Goal: Information Seeking & Learning: Learn about a topic

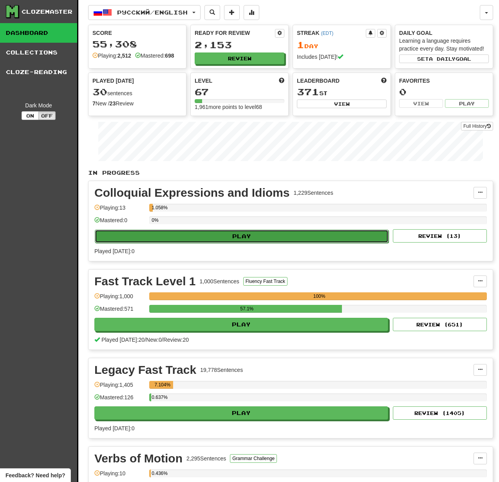
click at [286, 239] on button "Play" at bounding box center [242, 236] width 294 height 13
select select "**"
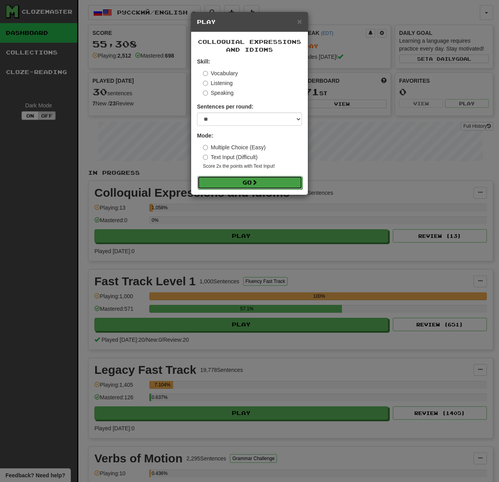
click at [270, 186] on button "Go" at bounding box center [249, 182] width 105 height 13
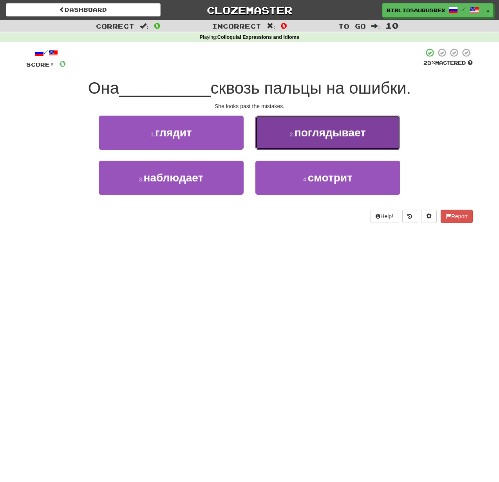
click at [333, 139] on button "2 . поглядывает" at bounding box center [327, 133] width 145 height 34
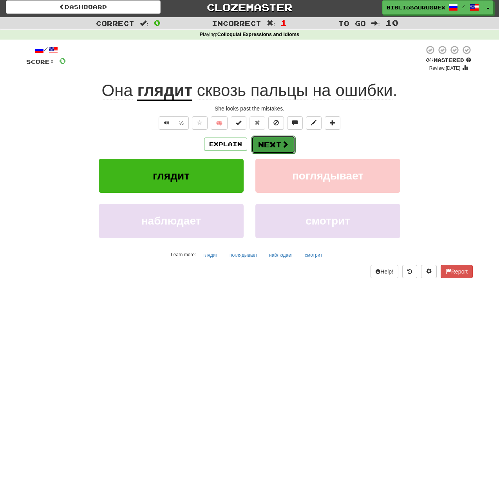
click at [272, 141] on button "Next" at bounding box center [273, 145] width 44 height 18
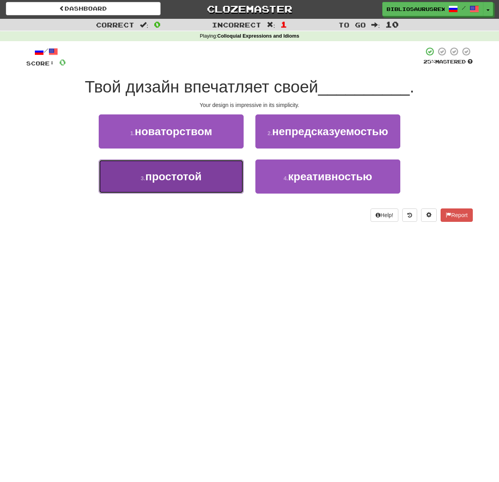
click at [210, 186] on button "3 . простотой" at bounding box center [171, 176] width 145 height 34
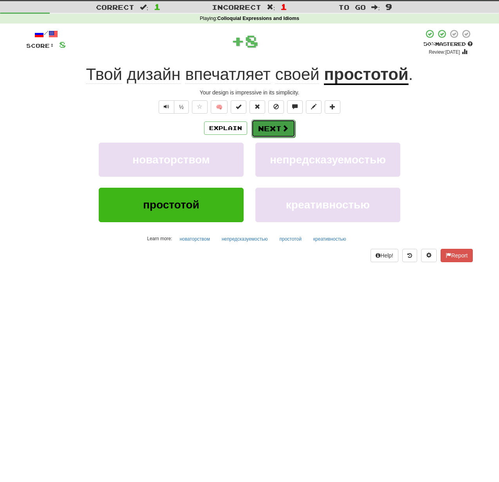
click at [270, 130] on button "Next" at bounding box center [273, 128] width 44 height 18
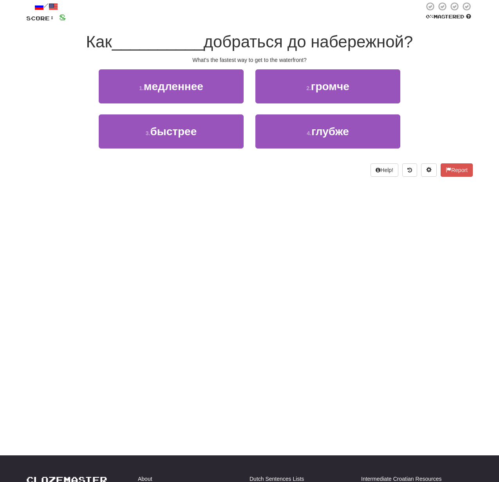
scroll to position [54, 0]
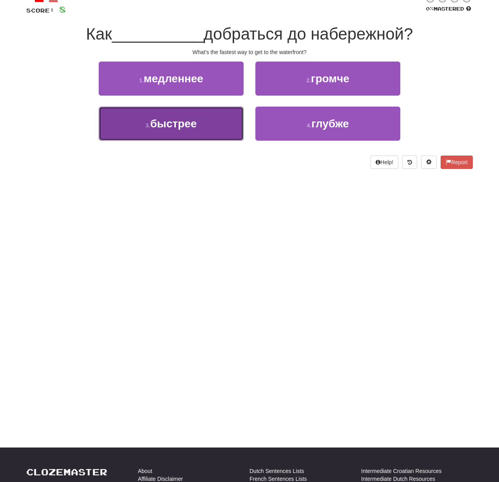
click at [217, 127] on button "3 . быстрее" at bounding box center [171, 124] width 145 height 34
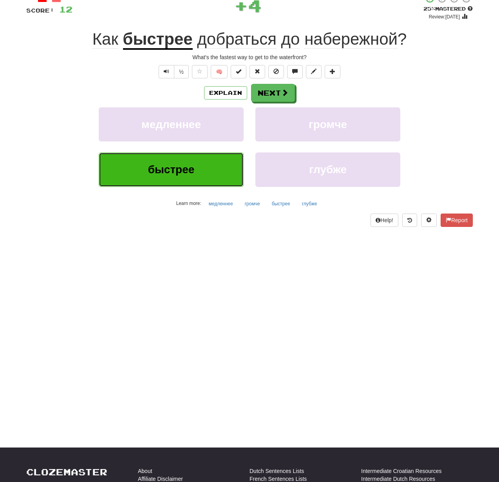
scroll to position [56, 0]
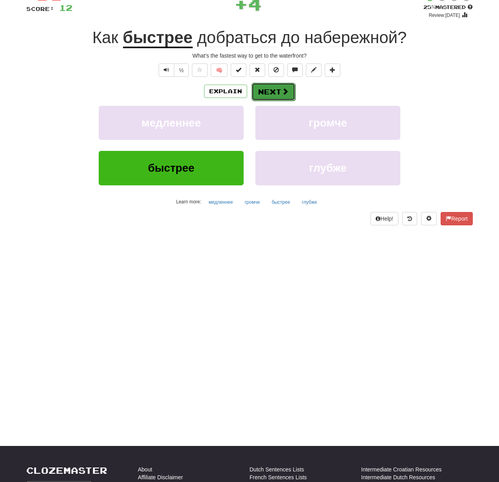
click at [287, 89] on span at bounding box center [285, 91] width 7 height 7
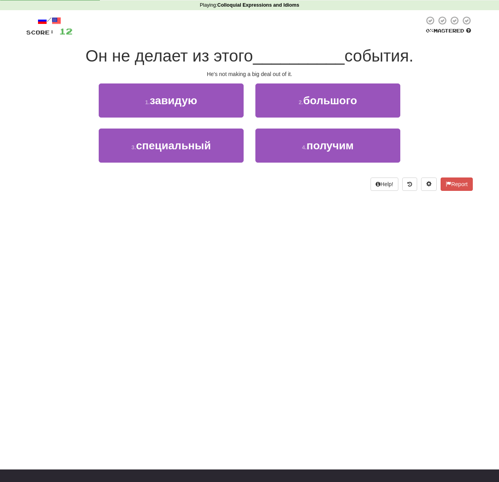
scroll to position [32, 0]
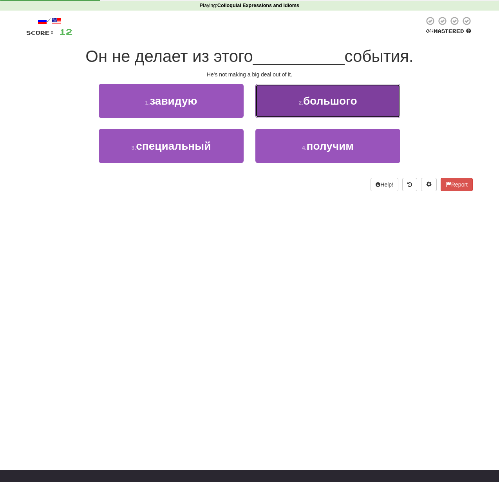
click at [327, 97] on span "большого" at bounding box center [330, 101] width 54 height 12
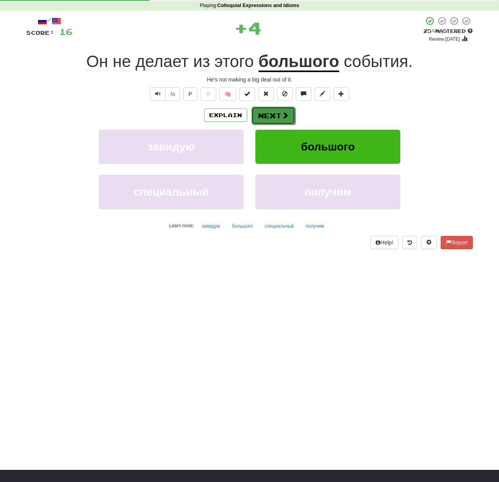
click at [280, 108] on button "Next" at bounding box center [273, 116] width 44 height 18
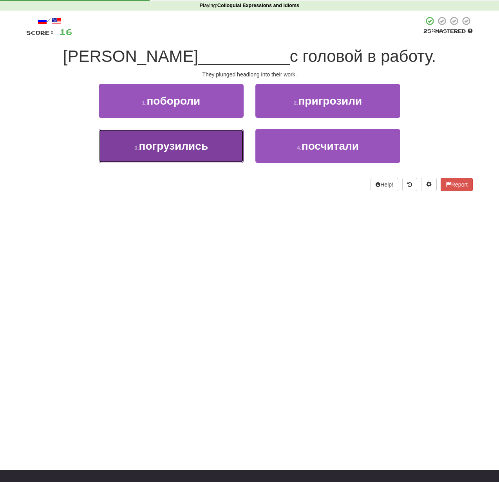
click at [201, 151] on span "погрузились" at bounding box center [173, 146] width 69 height 12
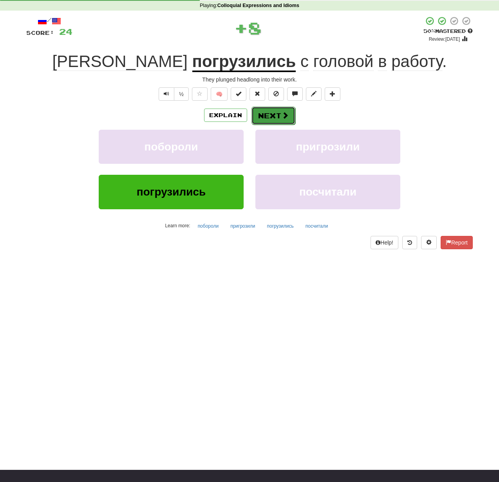
click at [277, 120] on button "Next" at bounding box center [273, 116] width 44 height 18
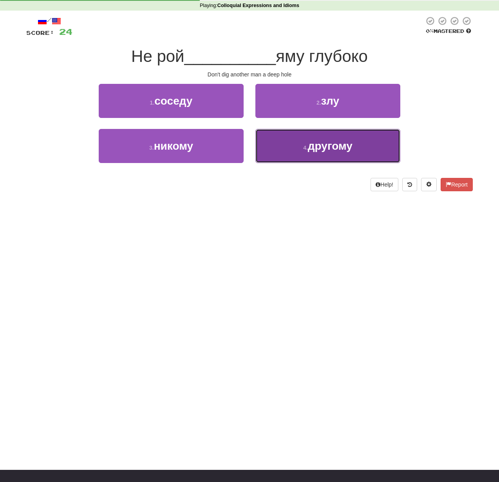
click at [303, 141] on button "4 . другому" at bounding box center [327, 146] width 145 height 34
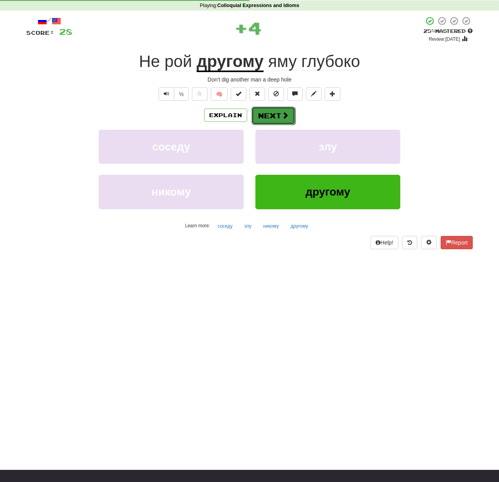
click at [274, 123] on button "Next" at bounding box center [273, 116] width 44 height 18
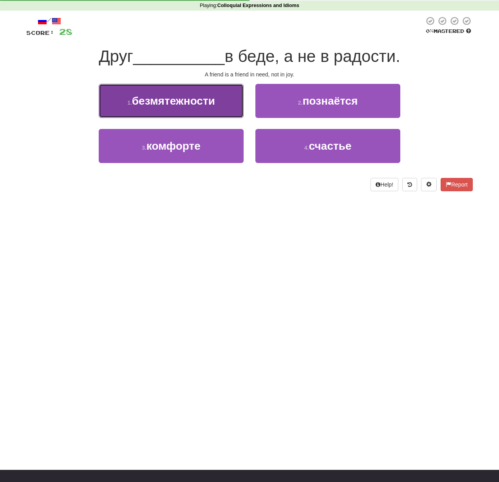
click at [212, 96] on span "безмятежности" at bounding box center [173, 101] width 83 height 12
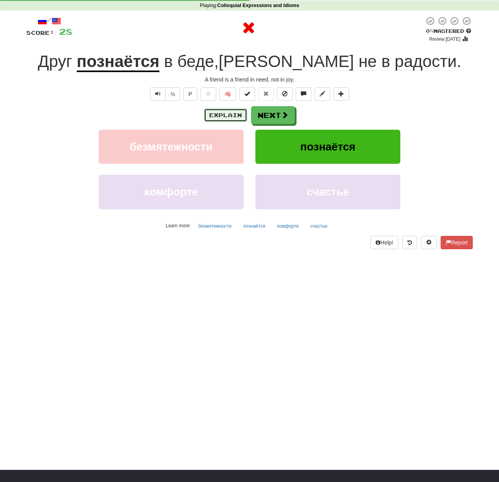
click at [229, 112] on button "Explain" at bounding box center [225, 114] width 43 height 13
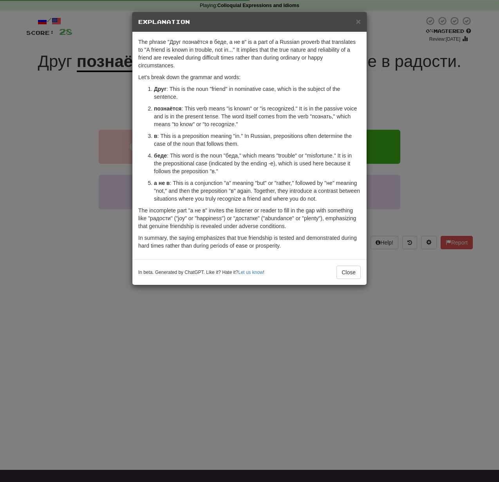
click at [48, 124] on div "× Explanation The phrase "Друг познаётся в беде, а не в" is a part of a Russian…" at bounding box center [249, 241] width 499 height 482
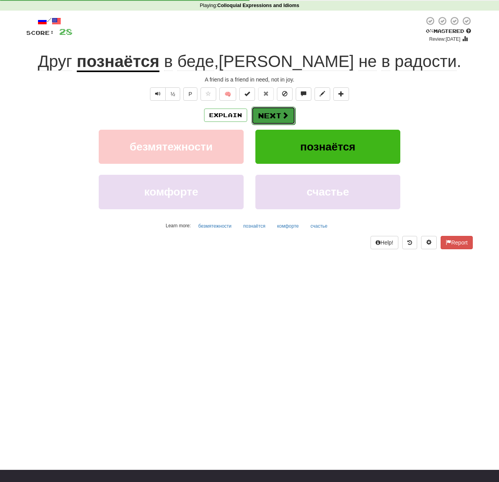
click at [273, 123] on button "Next" at bounding box center [273, 116] width 44 height 18
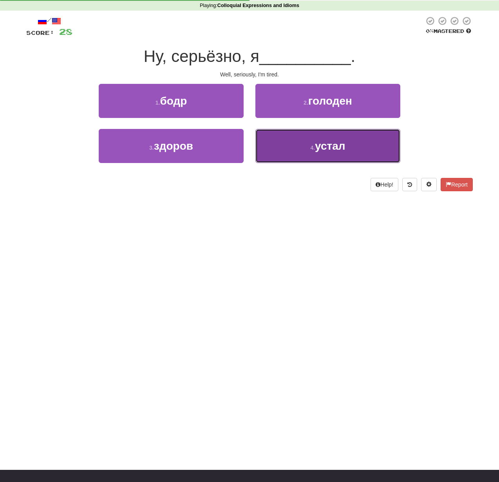
click at [311, 157] on button "4 . устал" at bounding box center [327, 146] width 145 height 34
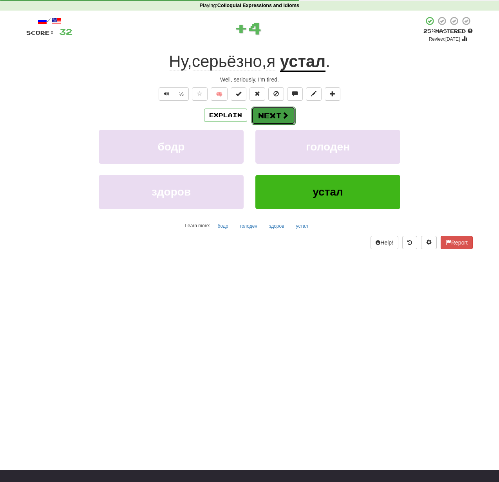
click at [280, 111] on button "Next" at bounding box center [273, 116] width 44 height 18
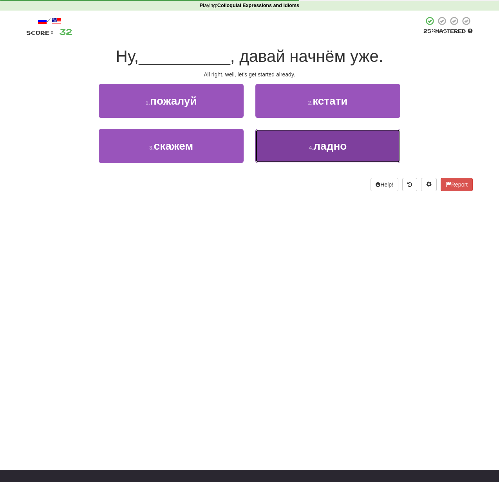
click at [307, 148] on button "4 . ладно" at bounding box center [327, 146] width 145 height 34
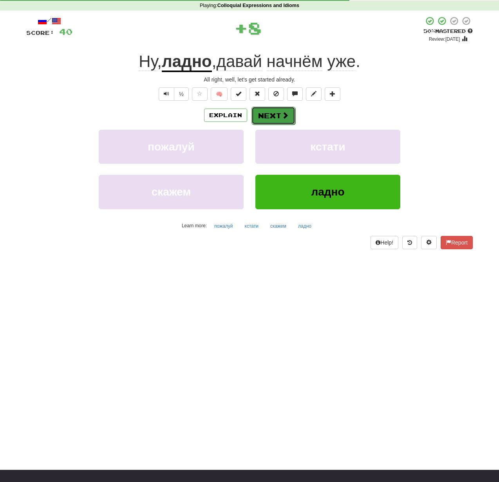
click at [275, 121] on button "Next" at bounding box center [273, 116] width 44 height 18
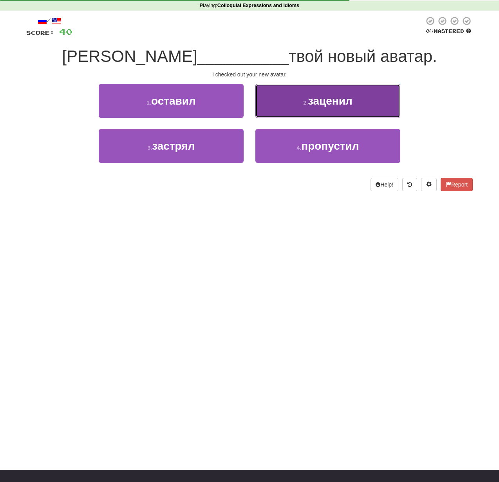
click at [315, 96] on span "заценил" at bounding box center [330, 101] width 45 height 12
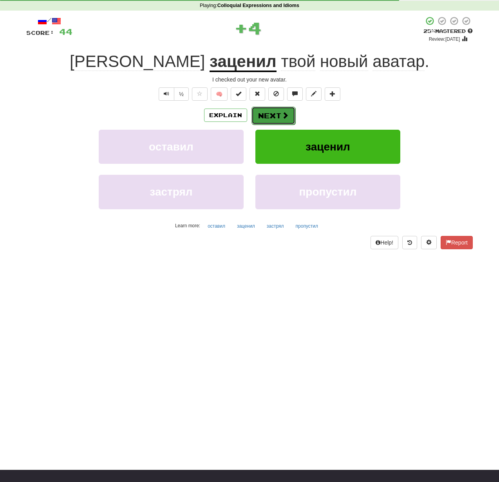
click at [275, 118] on button "Next" at bounding box center [273, 116] width 44 height 18
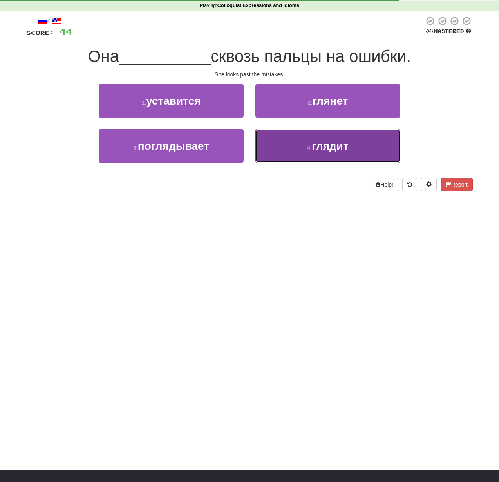
click at [304, 156] on button "4 . глядит" at bounding box center [327, 146] width 145 height 34
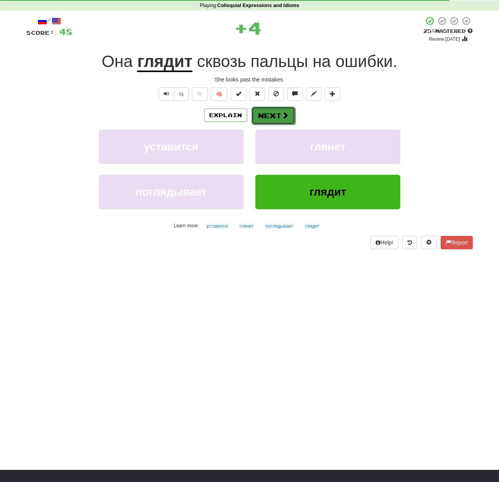
click at [280, 116] on button "Next" at bounding box center [273, 116] width 44 height 18
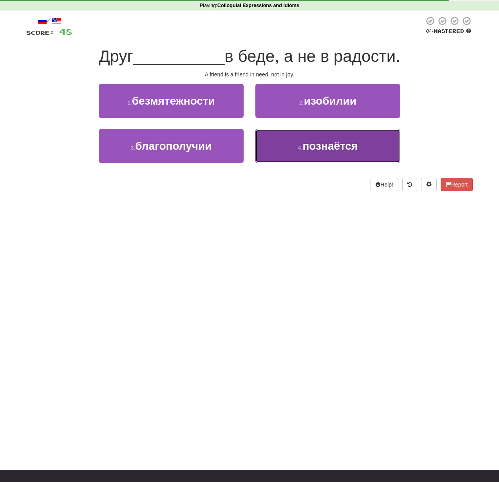
click at [298, 150] on small "4 ." at bounding box center [300, 148] width 5 height 6
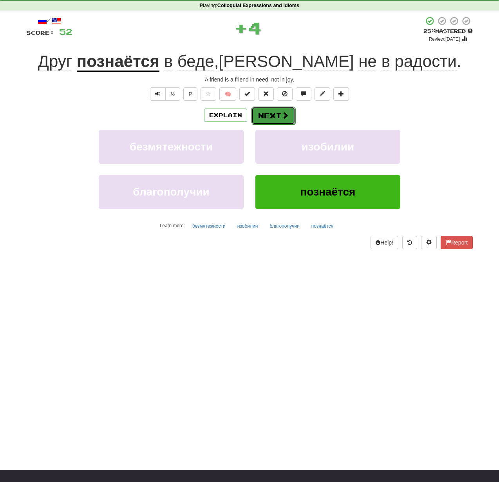
click at [288, 109] on button "Next" at bounding box center [273, 116] width 44 height 18
